Goal: Check status: Check status

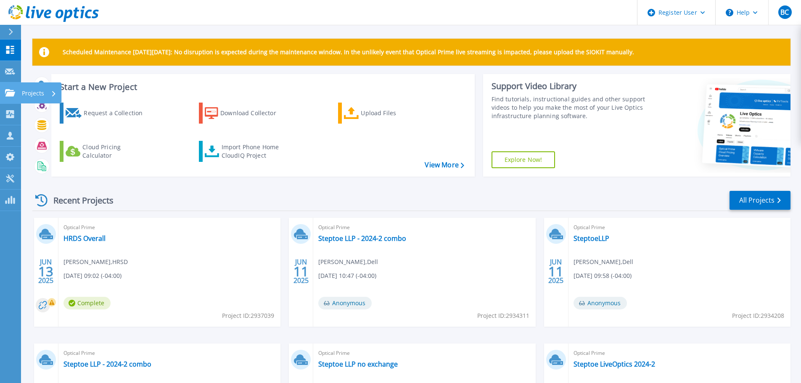
click at [11, 93] on icon at bounding box center [10, 92] width 10 height 7
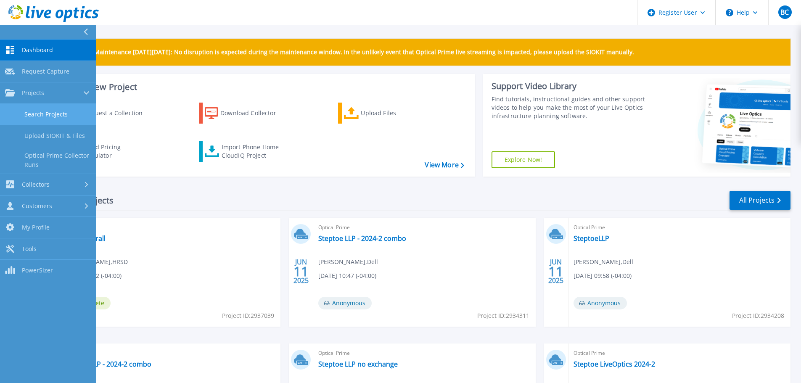
click at [25, 114] on link "Search Projects" at bounding box center [48, 114] width 96 height 21
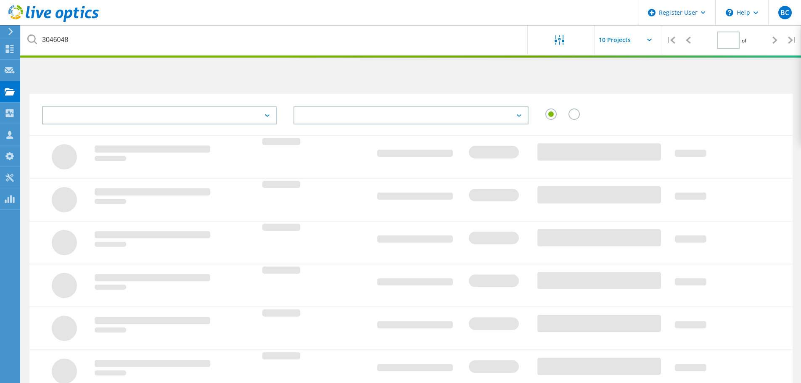
type input "1"
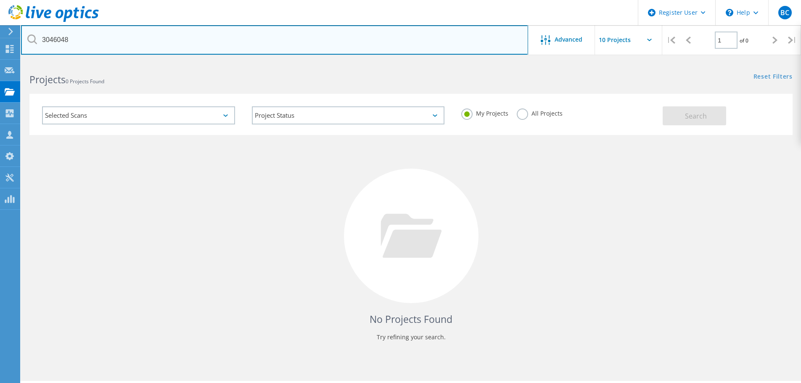
click at [64, 42] on input "3046048" at bounding box center [274, 39] width 507 height 29
type input "3046058"
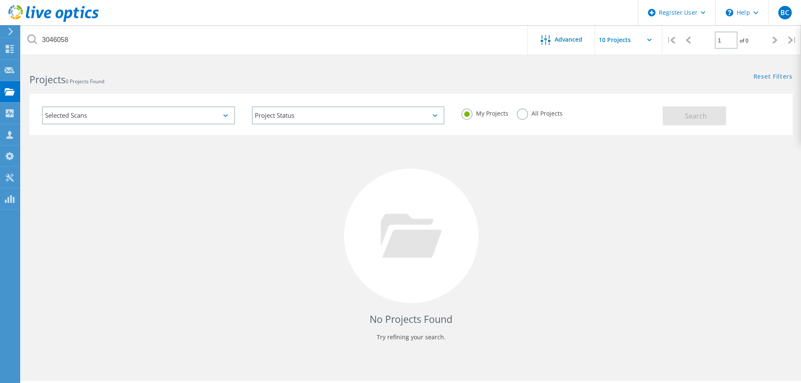
click at [520, 117] on label "All Projects" at bounding box center [540, 113] width 46 height 8
click at [0, 0] on input "All Projects" at bounding box center [0, 0] width 0 height 0
click at [692, 118] on span "Search" at bounding box center [696, 115] width 22 height 9
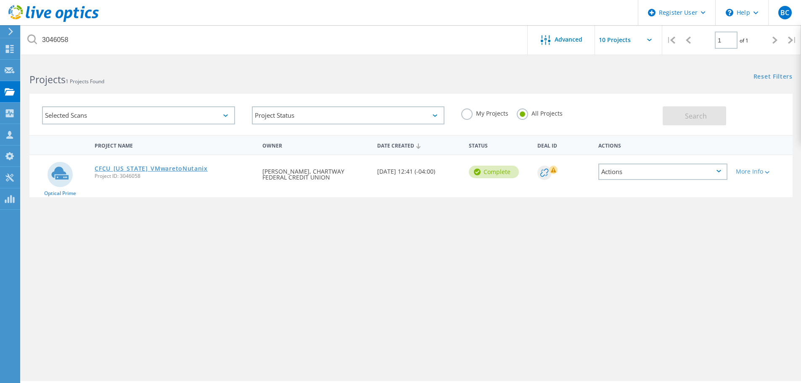
click at [131, 168] on link "CFCU_Virginia_VMwaretoNutanix" at bounding box center [151, 169] width 113 height 6
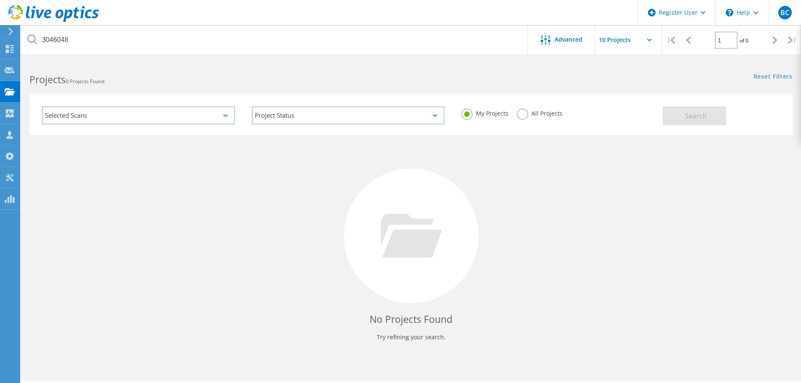
drag, startPoint x: 523, startPoint y: 112, endPoint x: 518, endPoint y: 109, distance: 6.3
click at [523, 111] on label "All Projects" at bounding box center [540, 113] width 46 height 8
click at [0, 0] on input "All Projects" at bounding box center [0, 0] width 0 height 0
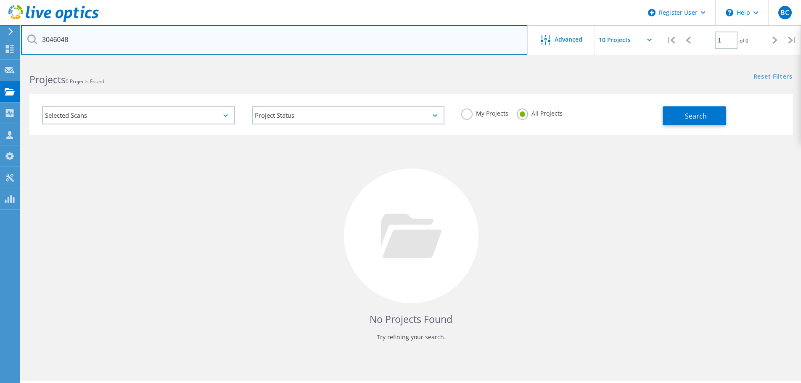
click at [272, 50] on input "3046048" at bounding box center [274, 39] width 507 height 29
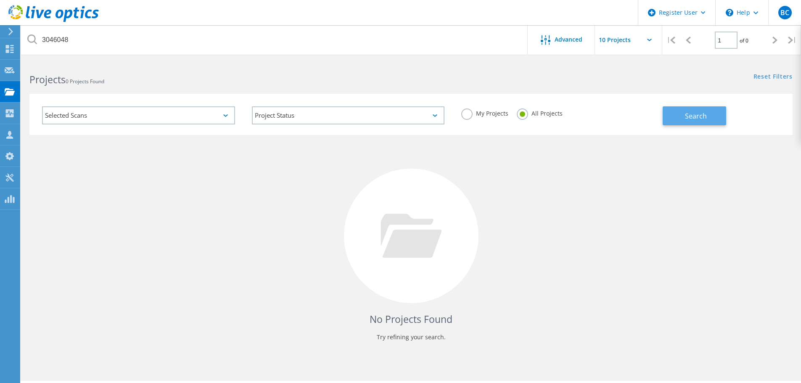
click at [715, 116] on button "Search" at bounding box center [695, 115] width 64 height 19
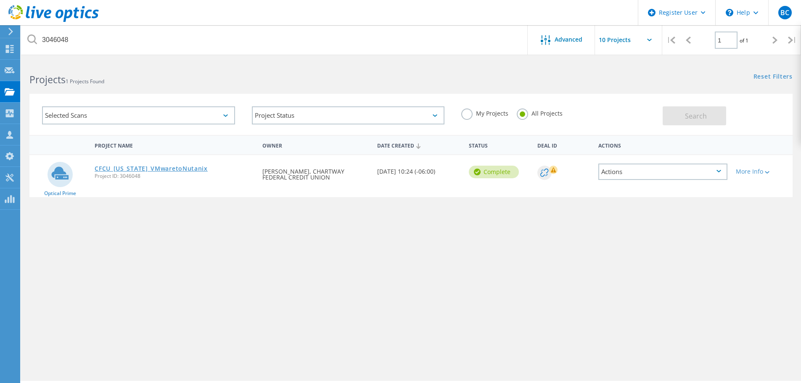
click at [142, 169] on link "CFCU_[US_STATE]_VMwaretoNutanix" at bounding box center [151, 169] width 113 height 6
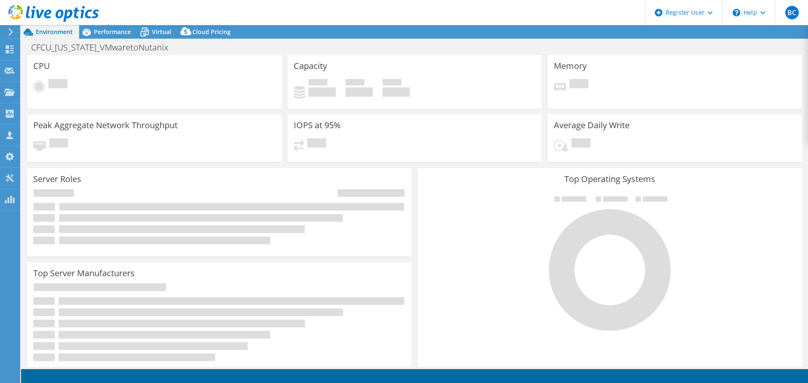
select select "USD"
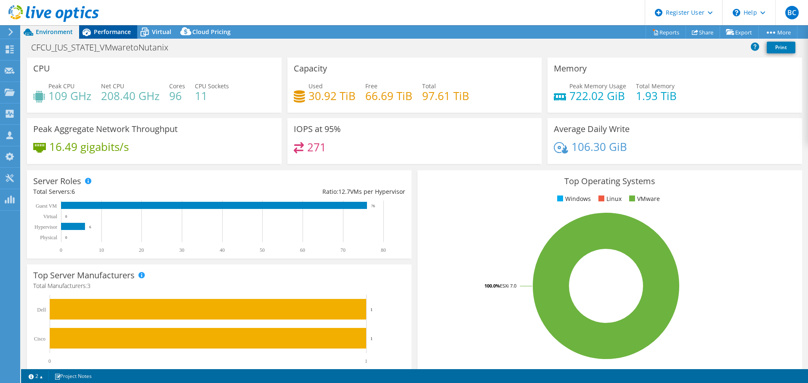
click at [107, 29] on span "Performance" at bounding box center [112, 32] width 37 height 8
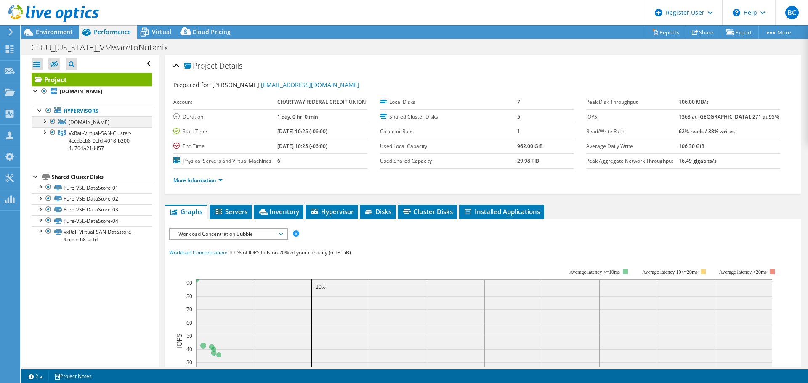
click at [43, 122] on div at bounding box center [44, 121] width 8 height 8
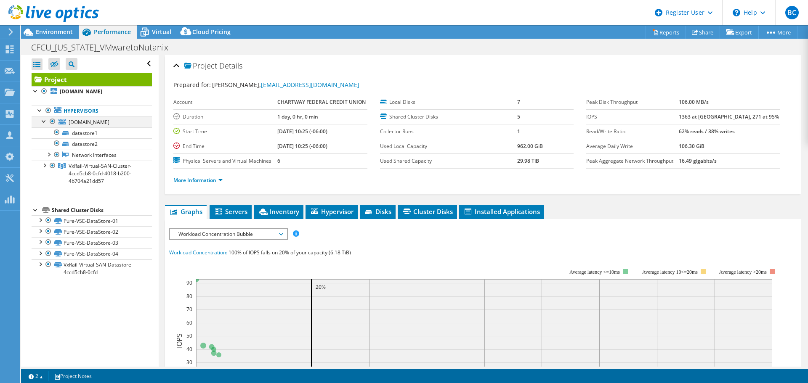
click at [43, 122] on div at bounding box center [44, 121] width 8 height 8
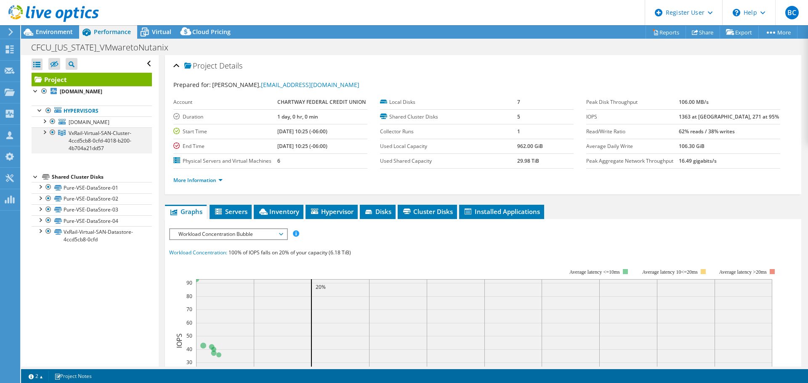
click at [46, 136] on div at bounding box center [44, 131] width 8 height 8
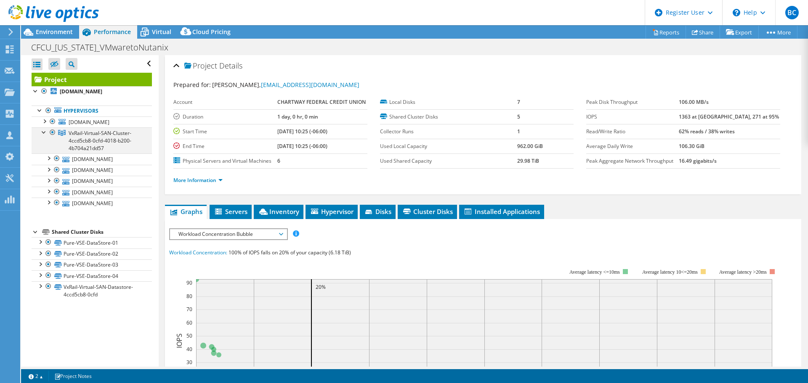
click at [45, 136] on div at bounding box center [44, 131] width 8 height 8
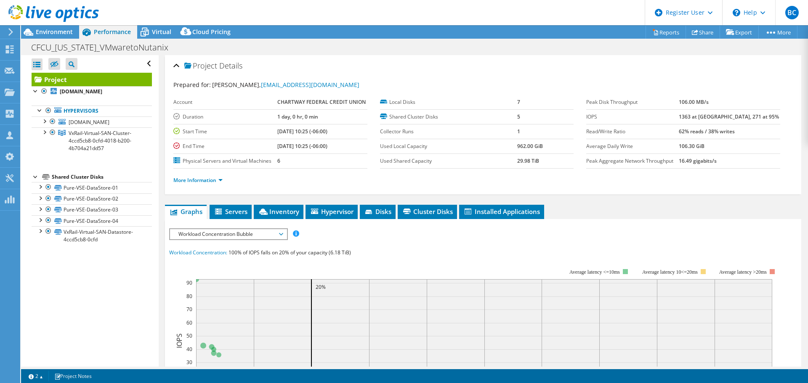
click at [51, 28] on div at bounding box center [49, 14] width 99 height 28
click at [50, 30] on span "Environment" at bounding box center [54, 32] width 37 height 8
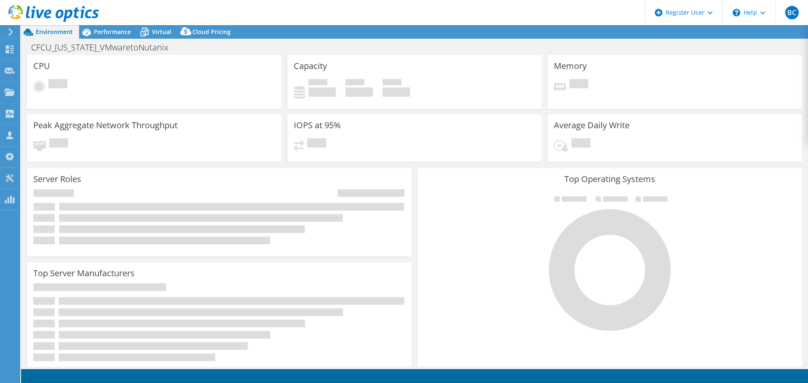
select select "USD"
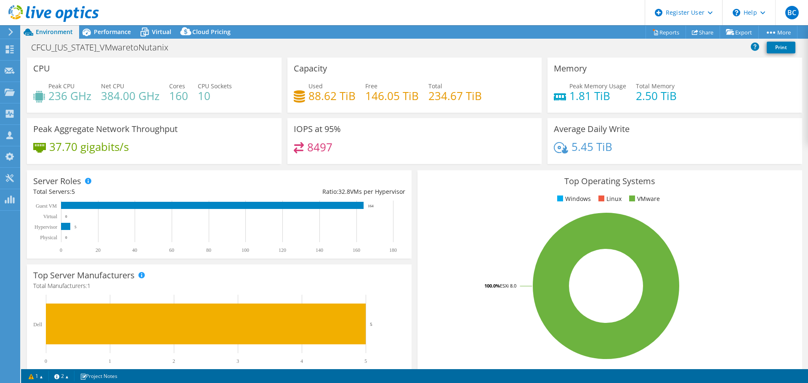
click at [328, 129] on h3 "IOPS at 95%" at bounding box center [317, 129] width 47 height 9
click at [344, 146] on div "8497" at bounding box center [415, 151] width 242 height 18
